Goal: Information Seeking & Learning: Learn about a topic

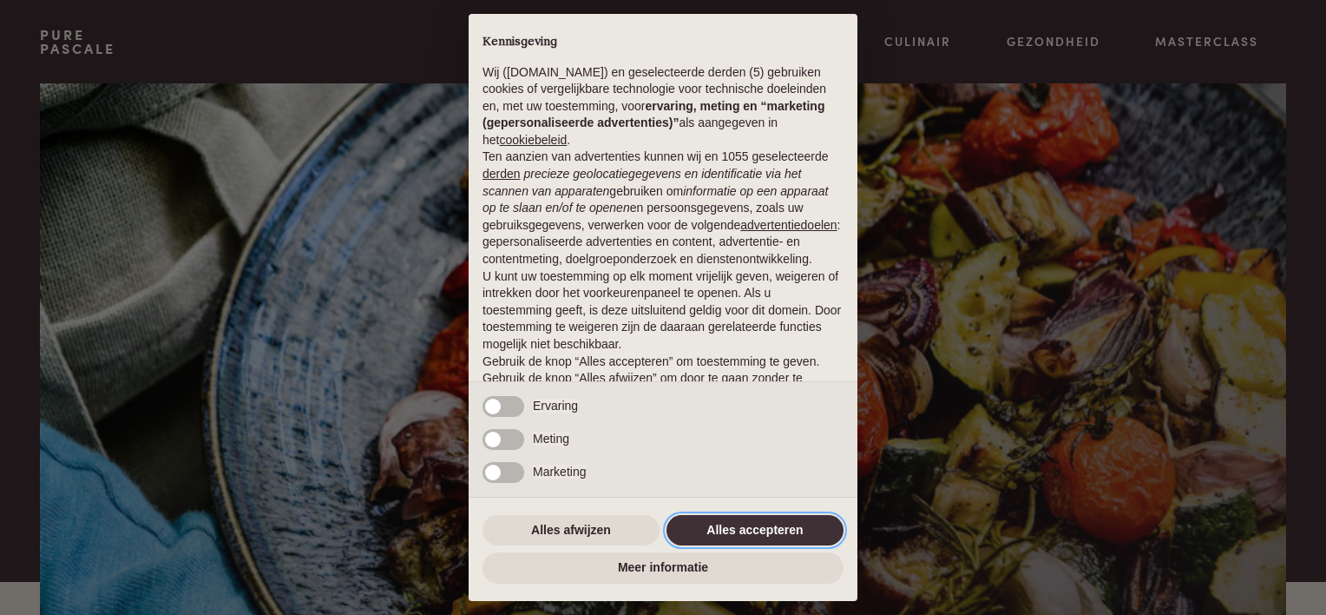
click at [714, 528] on button "Alles accepteren" at bounding box center [755, 530] width 177 height 31
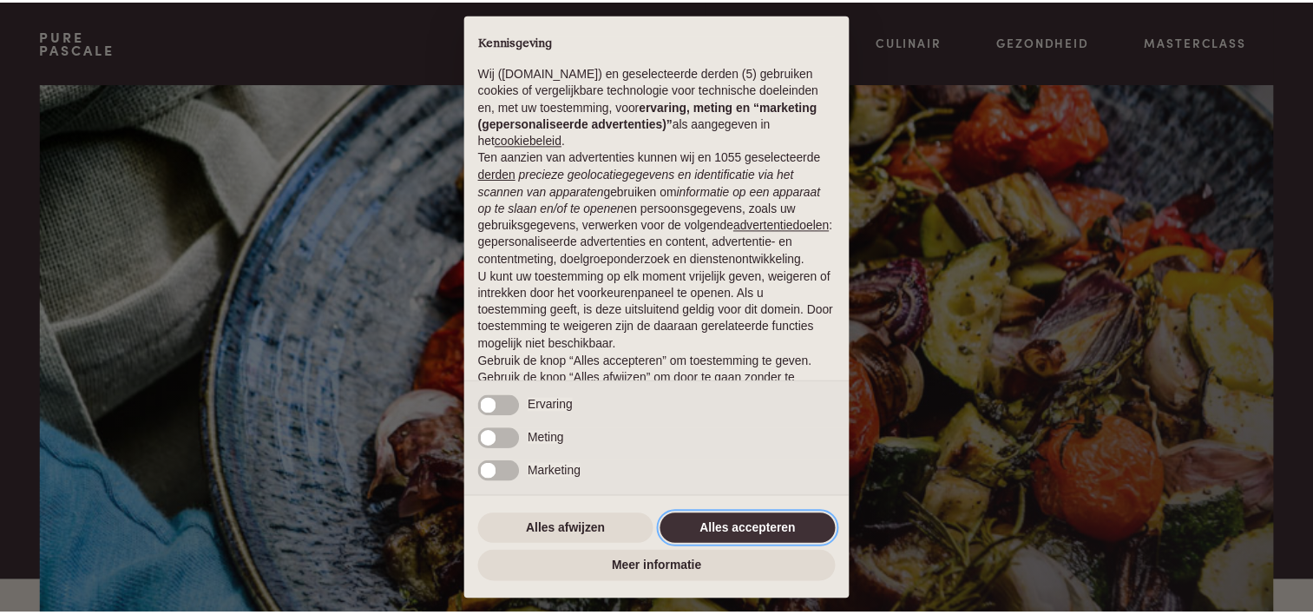
scroll to position [83, 0]
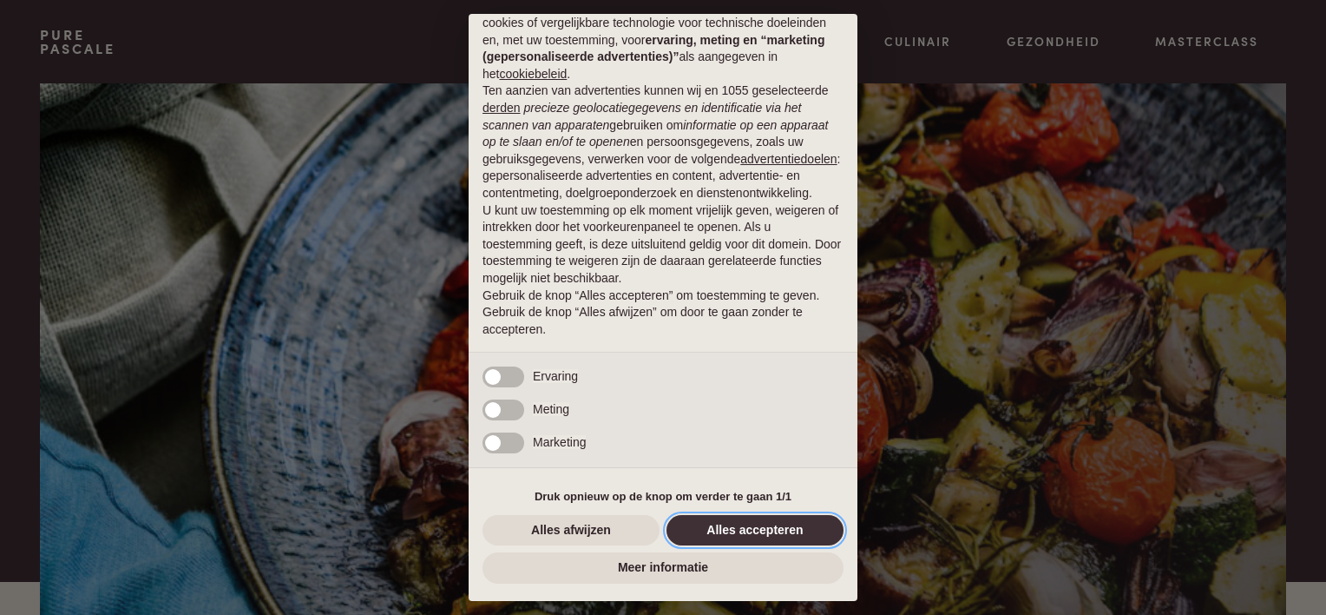
click at [740, 529] on button "Alles accepteren" at bounding box center [755, 530] width 177 height 31
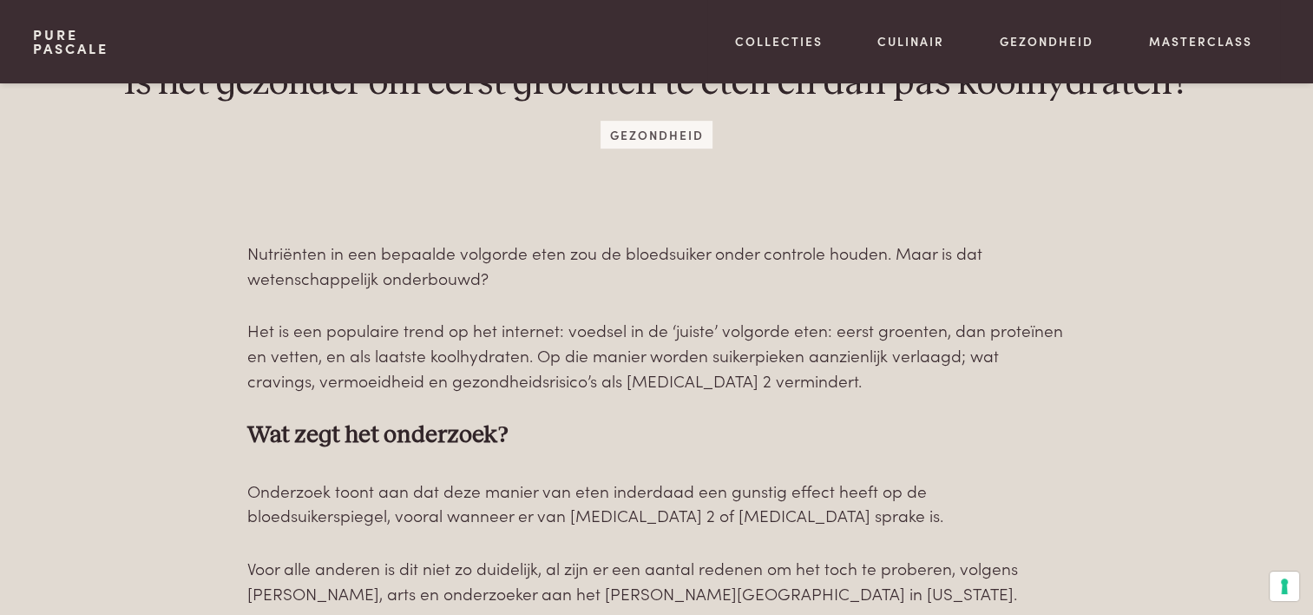
scroll to position [174, 0]
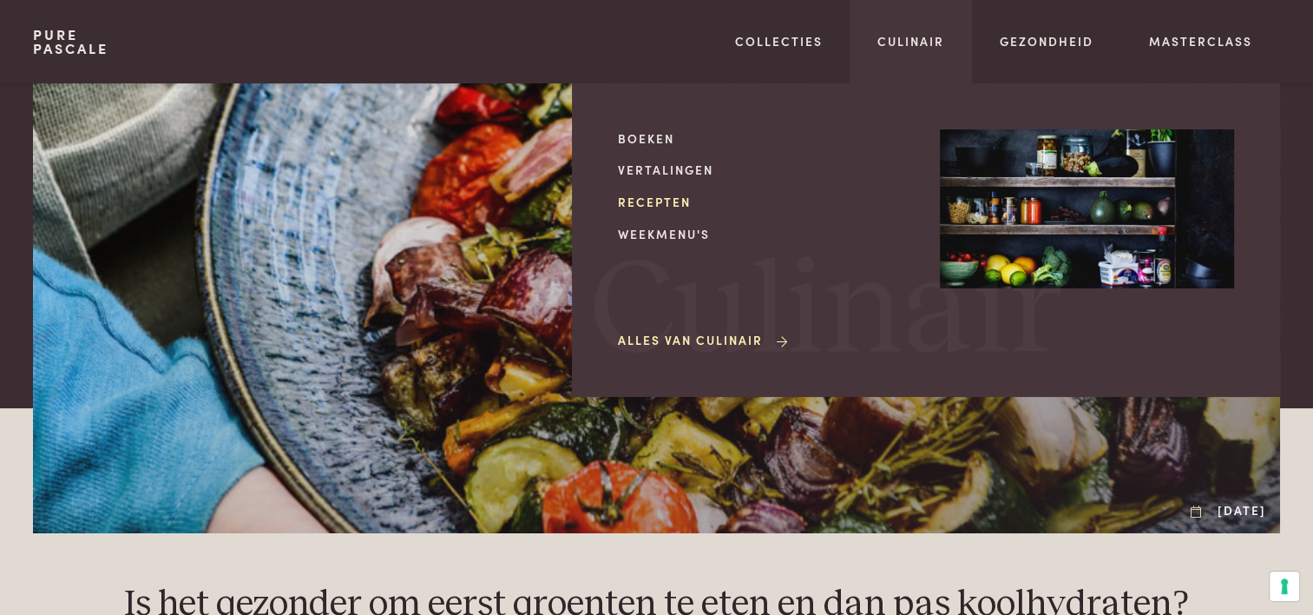
click at [645, 200] on link "Recepten" at bounding box center [765, 202] width 294 height 18
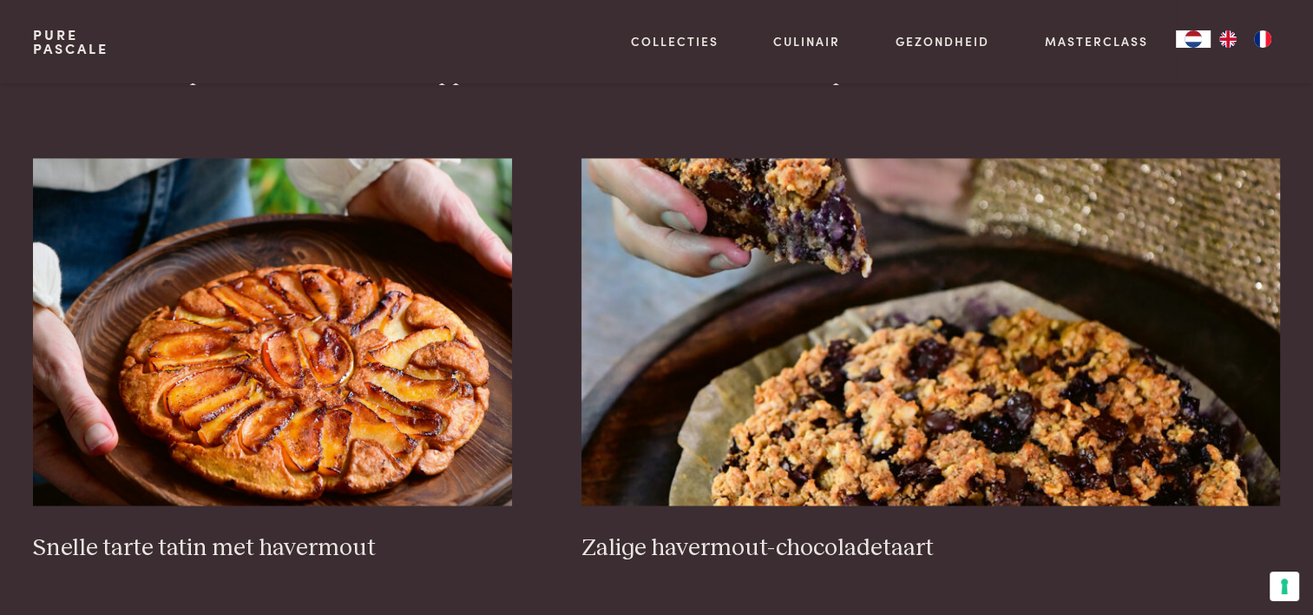
scroll to position [2604, 0]
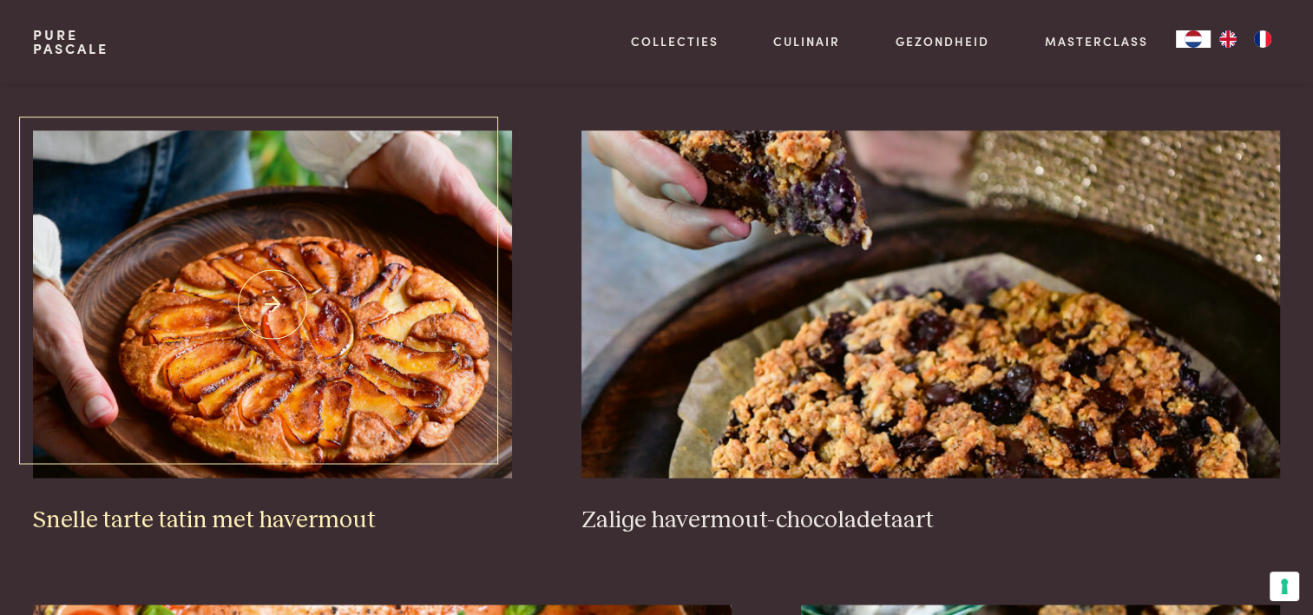
click at [170, 398] on img at bounding box center [272, 303] width 479 height 347
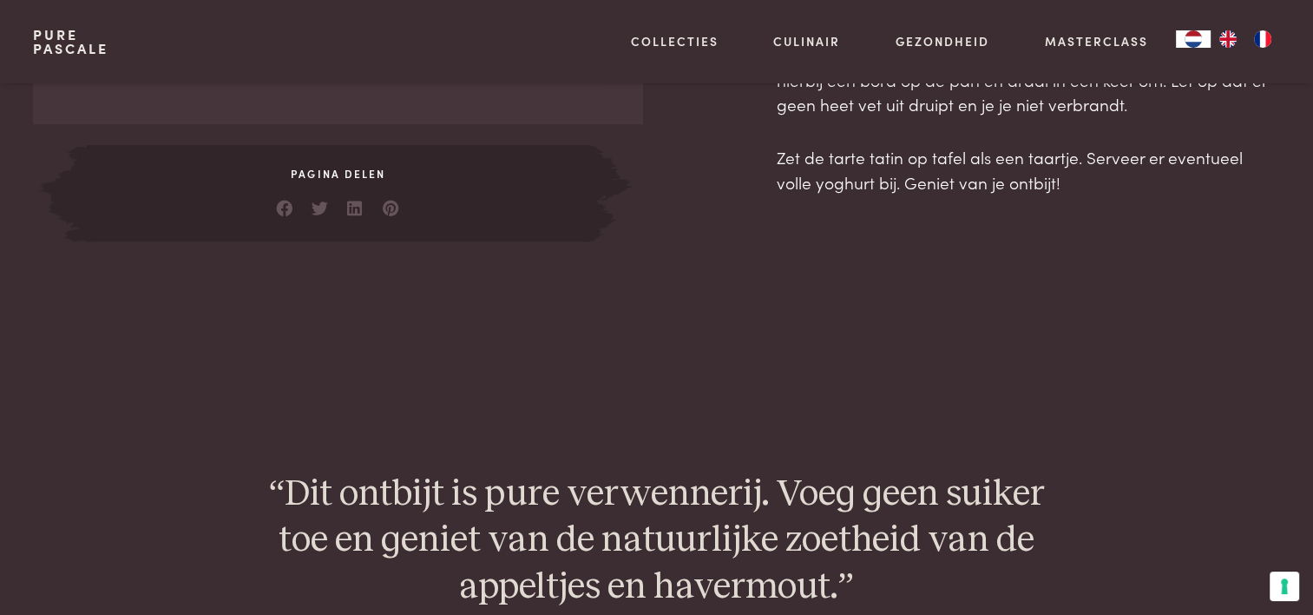
scroll to position [1215, 0]
